Goal: Transaction & Acquisition: Purchase product/service

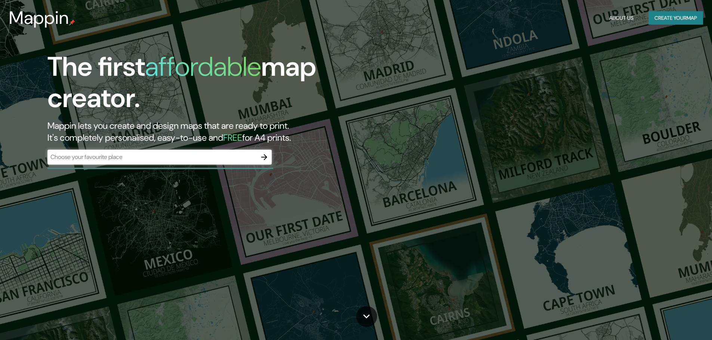
click at [199, 164] on div "​" at bounding box center [159, 157] width 224 height 15
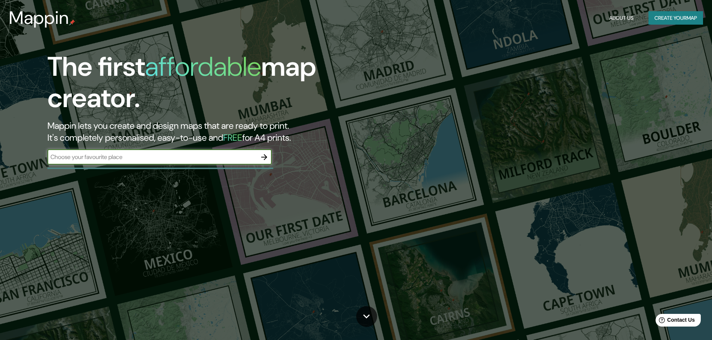
click at [198, 161] on input "text" at bounding box center [151, 157] width 209 height 9
type input "barracas"
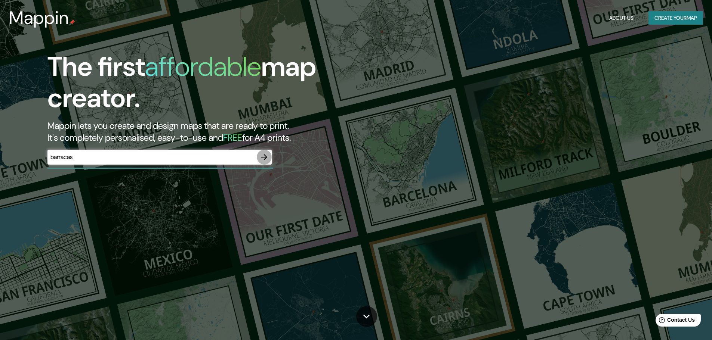
click at [271, 155] on button "button" at bounding box center [264, 157] width 15 height 15
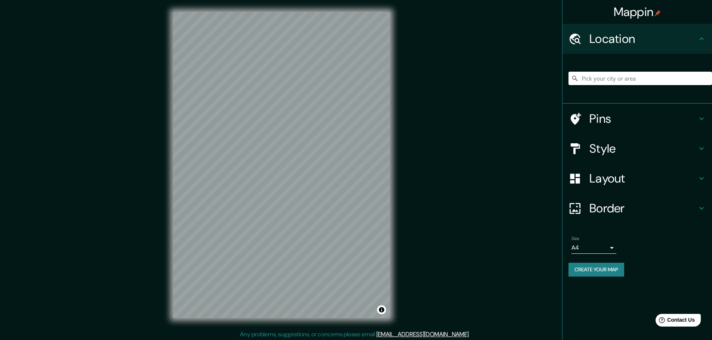
click at [667, 88] on div at bounding box center [640, 78] width 144 height 37
click at [660, 78] on input "Pick your city or area" at bounding box center [640, 78] width 144 height 13
type input "[STREET_ADDRESS]"
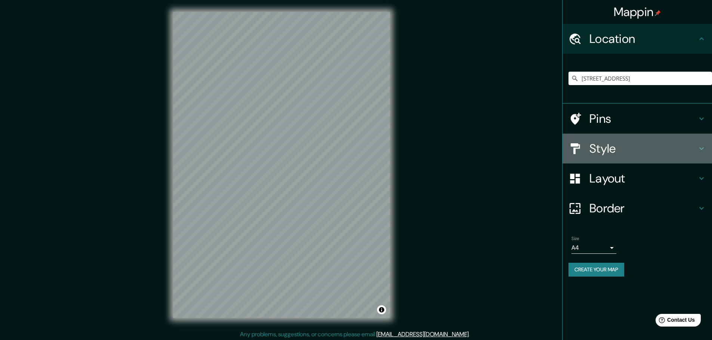
click at [650, 150] on h4 "Style" at bounding box center [643, 148] width 108 height 15
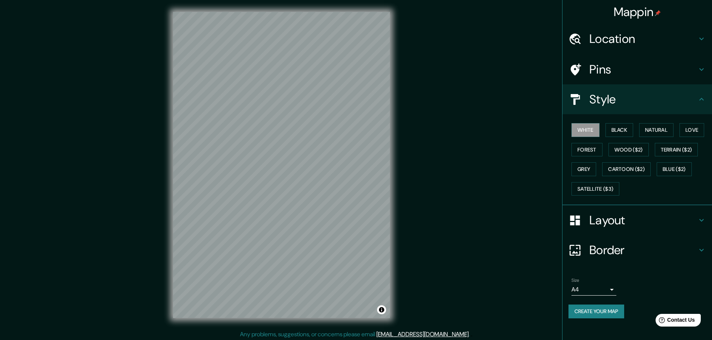
click at [621, 74] on h4 "Pins" at bounding box center [643, 69] width 108 height 15
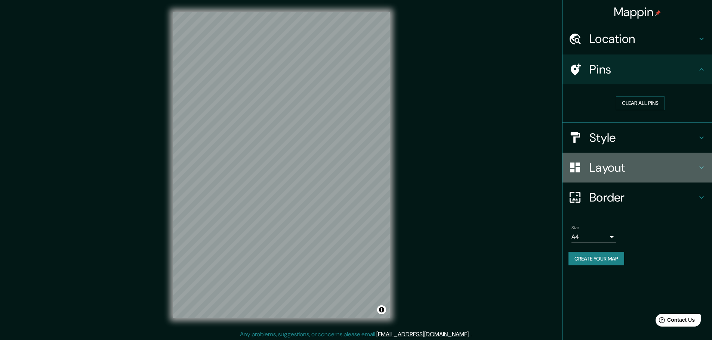
click at [624, 170] on h4 "Layout" at bounding box center [643, 167] width 108 height 15
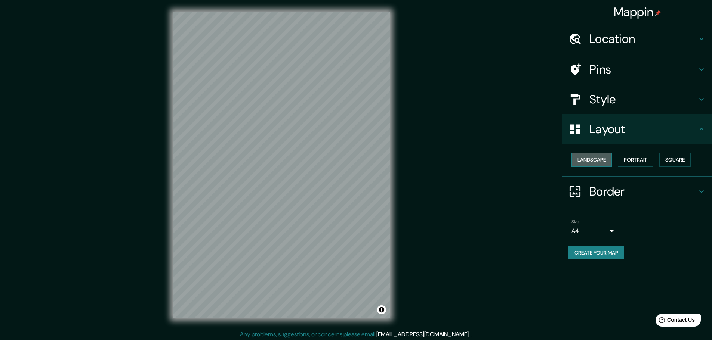
click at [596, 158] on button "Landscape" at bounding box center [591, 160] width 40 height 14
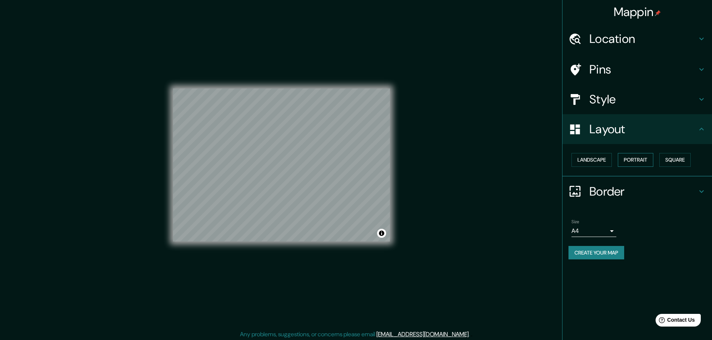
click at [635, 162] on button "Portrait" at bounding box center [636, 160] width 36 height 14
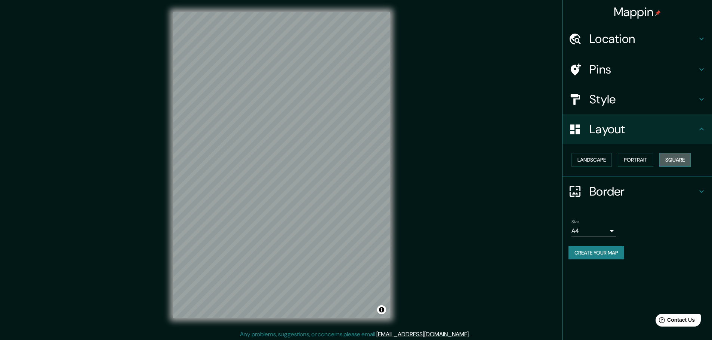
click at [675, 161] on button "Square" at bounding box center [674, 160] width 31 height 14
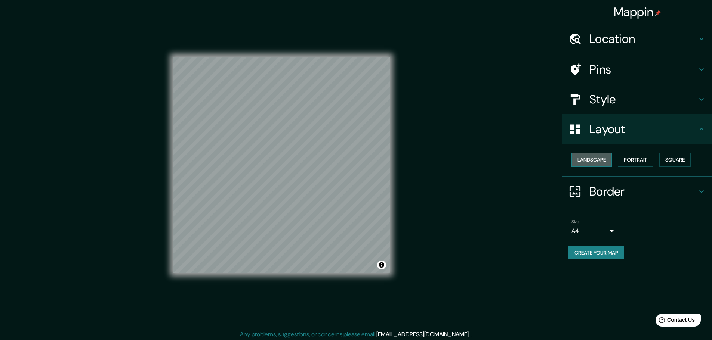
click at [603, 158] on button "Landscape" at bounding box center [591, 160] width 40 height 14
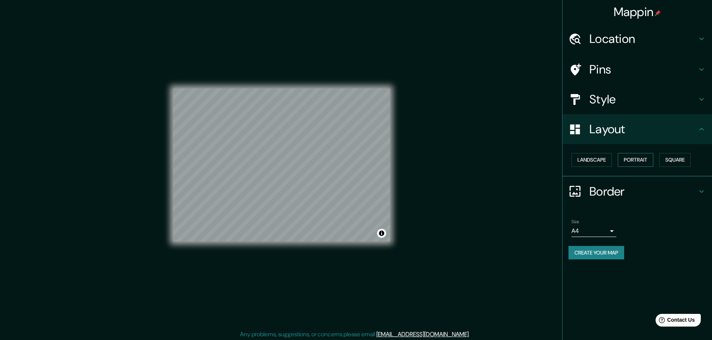
drag, startPoint x: 631, startPoint y: 160, endPoint x: 641, endPoint y: 158, distance: 10.3
click at [632, 160] on button "Portrait" at bounding box center [636, 160] width 36 height 14
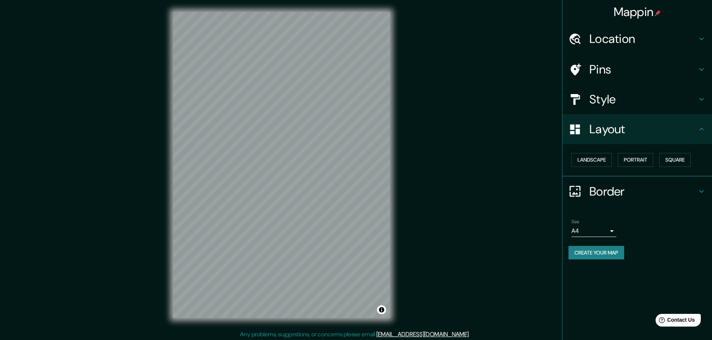
click at [634, 192] on h4 "Border" at bounding box center [643, 191] width 108 height 15
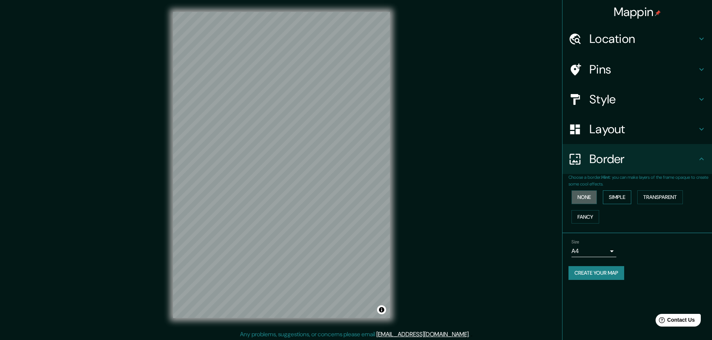
drag, startPoint x: 588, startPoint y: 194, endPoint x: 617, endPoint y: 194, distance: 28.4
click at [588, 194] on button "None" at bounding box center [583, 198] width 25 height 14
click at [629, 197] on button "Simple" at bounding box center [617, 198] width 28 height 14
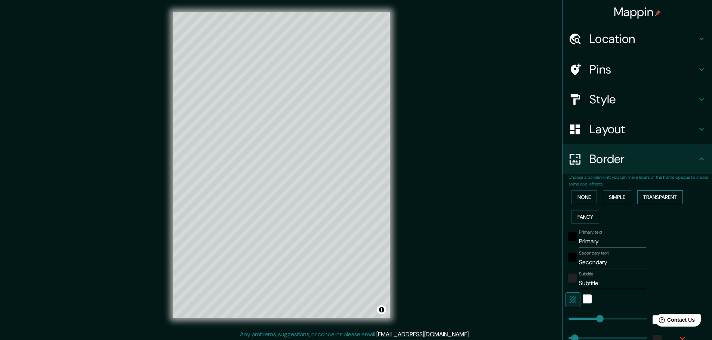
click at [654, 197] on button "Transparent" at bounding box center [660, 198] width 46 height 14
click at [582, 215] on button "Fancy" at bounding box center [585, 217] width 28 height 14
click at [582, 198] on button "None" at bounding box center [583, 198] width 25 height 14
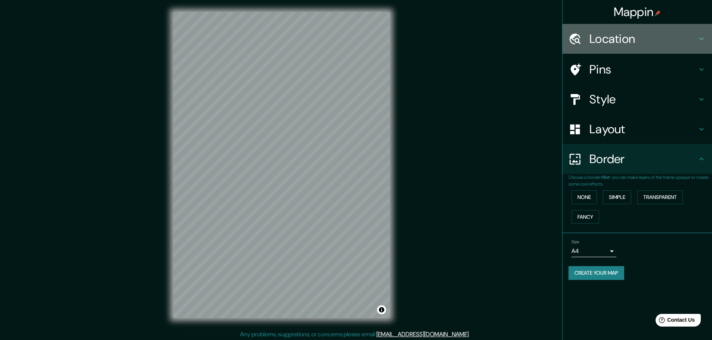
click at [623, 39] on h4 "Location" at bounding box center [643, 38] width 108 height 15
